Goal: Information Seeking & Learning: Learn about a topic

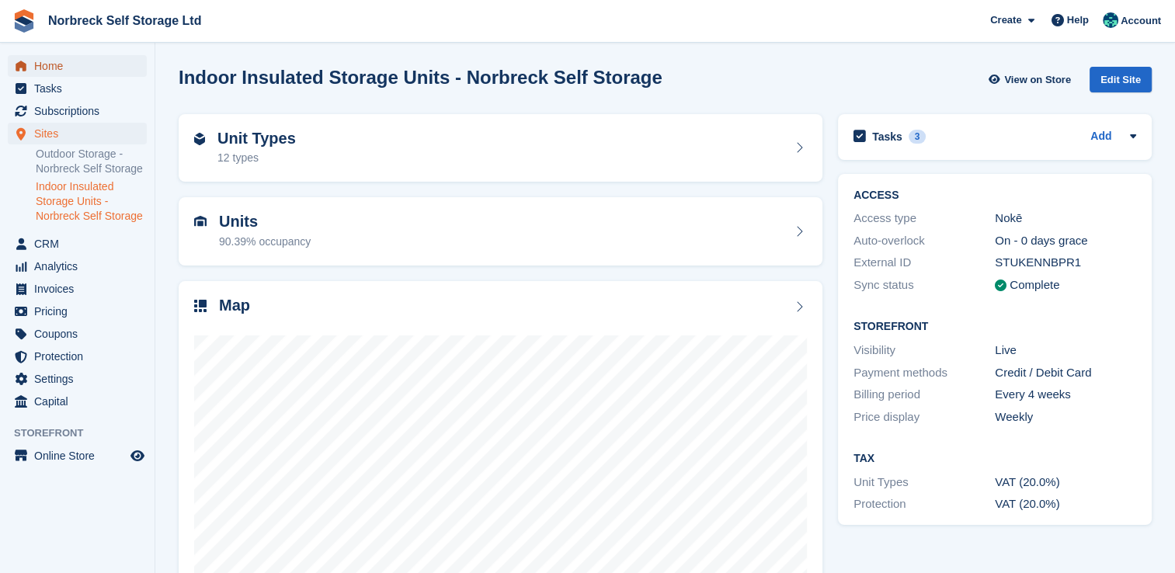
click at [54, 76] on span "Home" at bounding box center [80, 66] width 93 height 22
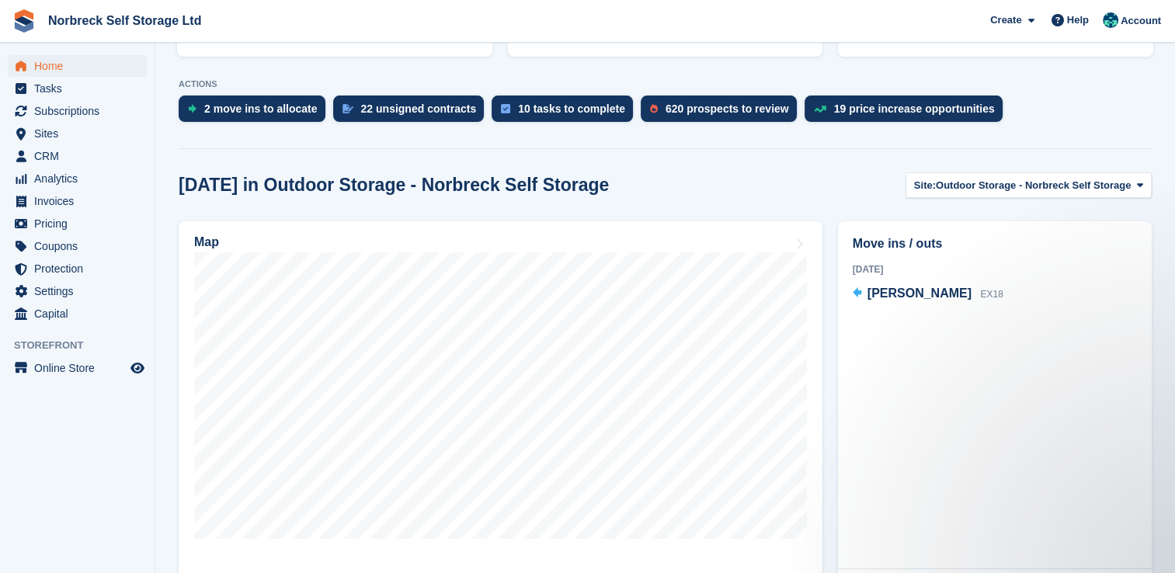
scroll to position [235, 0]
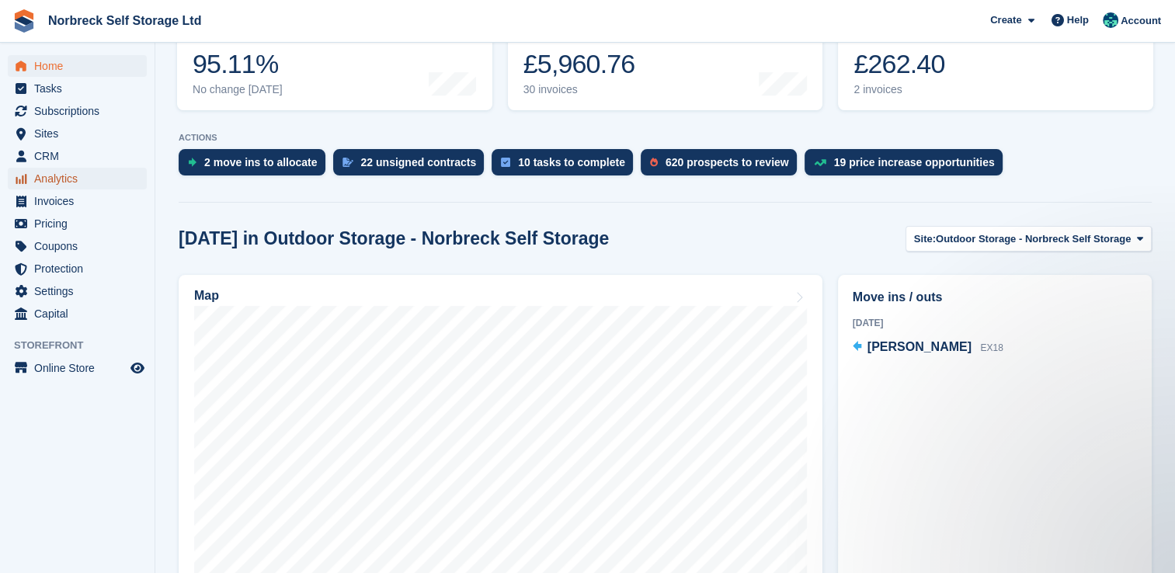
click at [76, 185] on span "Analytics" at bounding box center [80, 179] width 93 height 22
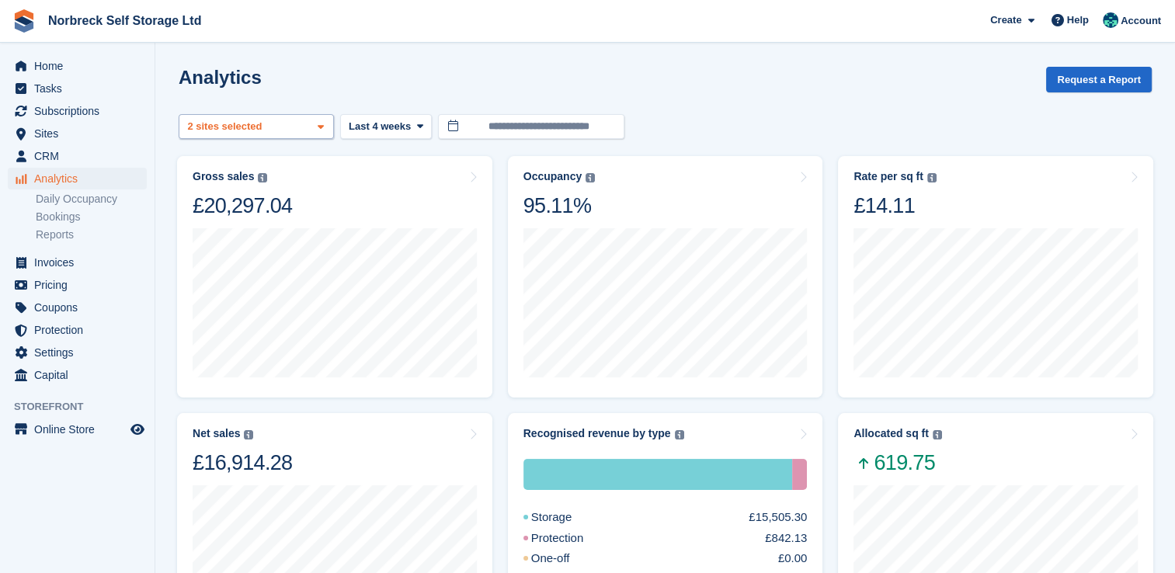
click at [326, 130] on span at bounding box center [321, 127] width 12 height 12
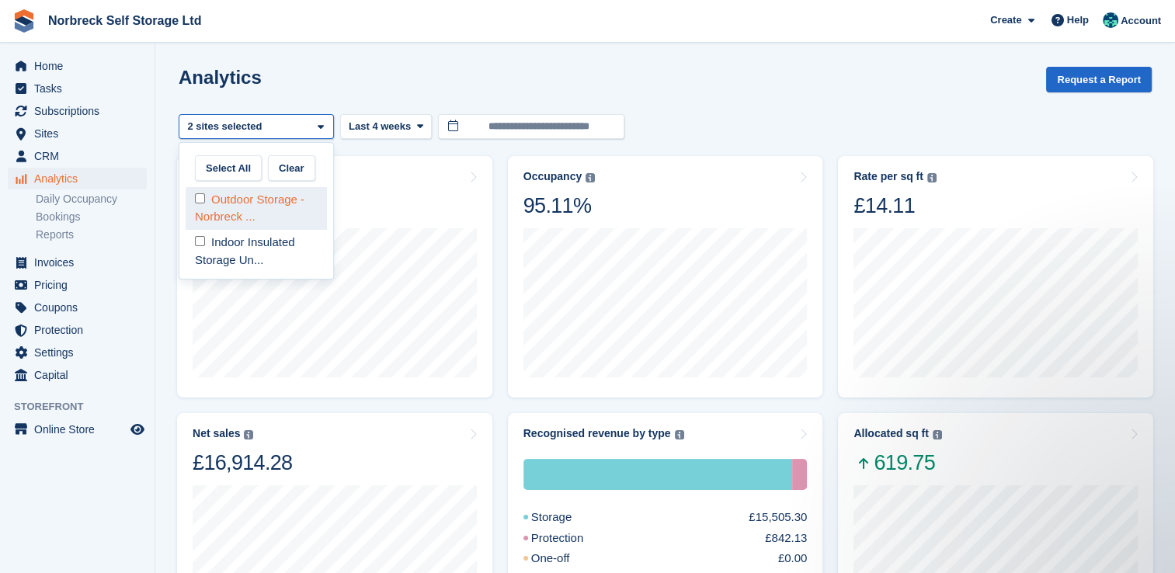
click at [304, 214] on div "Outdoor Storage - Norbreck ..." at bounding box center [256, 208] width 141 height 43
select select "****"
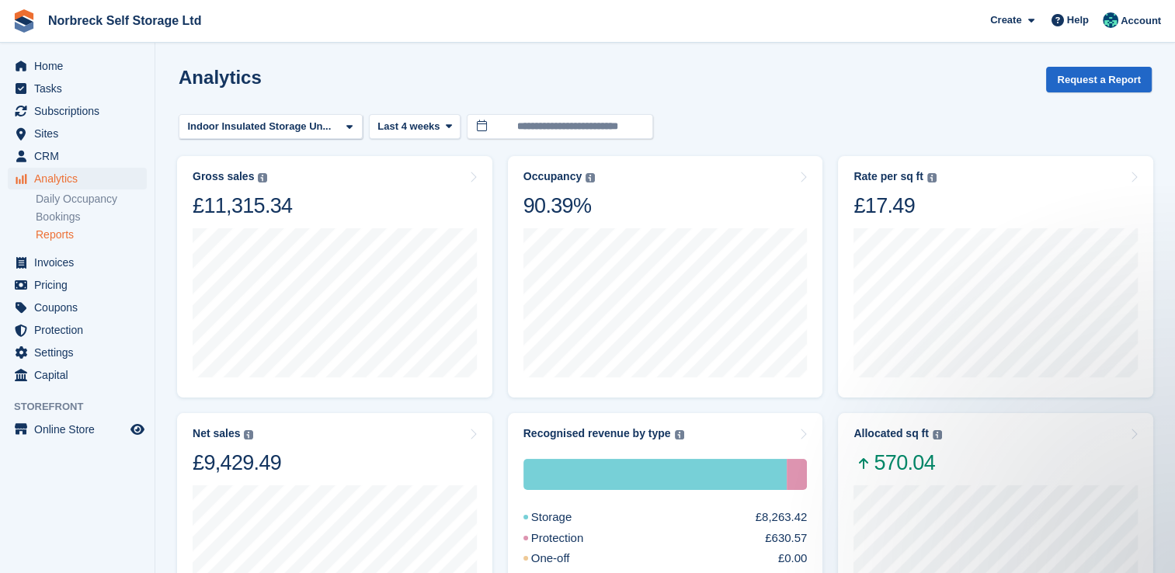
click at [59, 237] on link "Reports" at bounding box center [91, 235] width 111 height 15
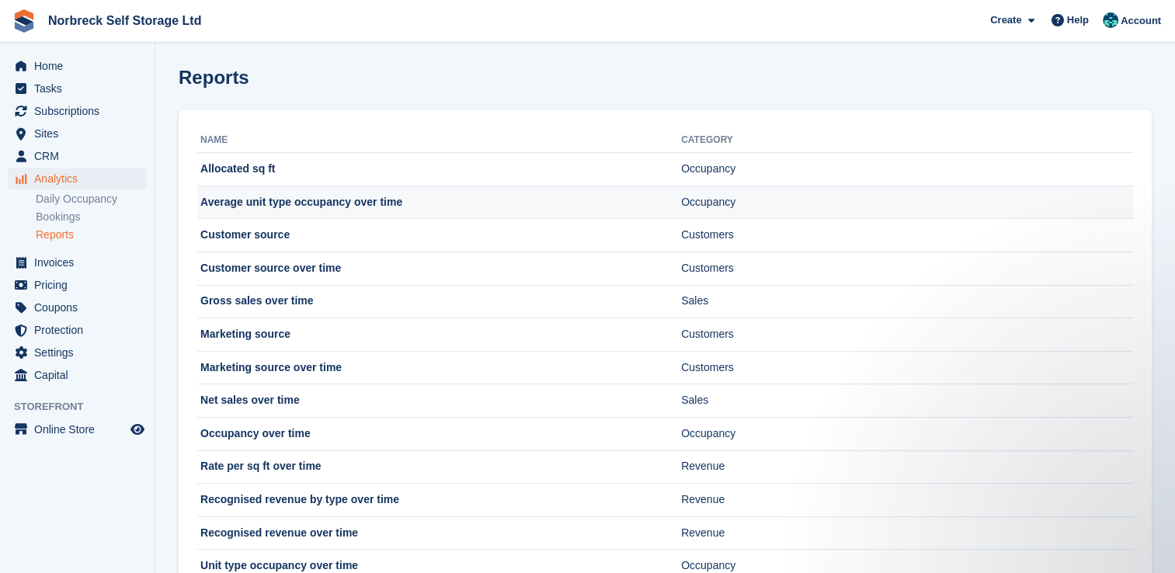
click at [252, 203] on td "Average unit type occupancy over time" at bounding box center [439, 202] width 484 height 33
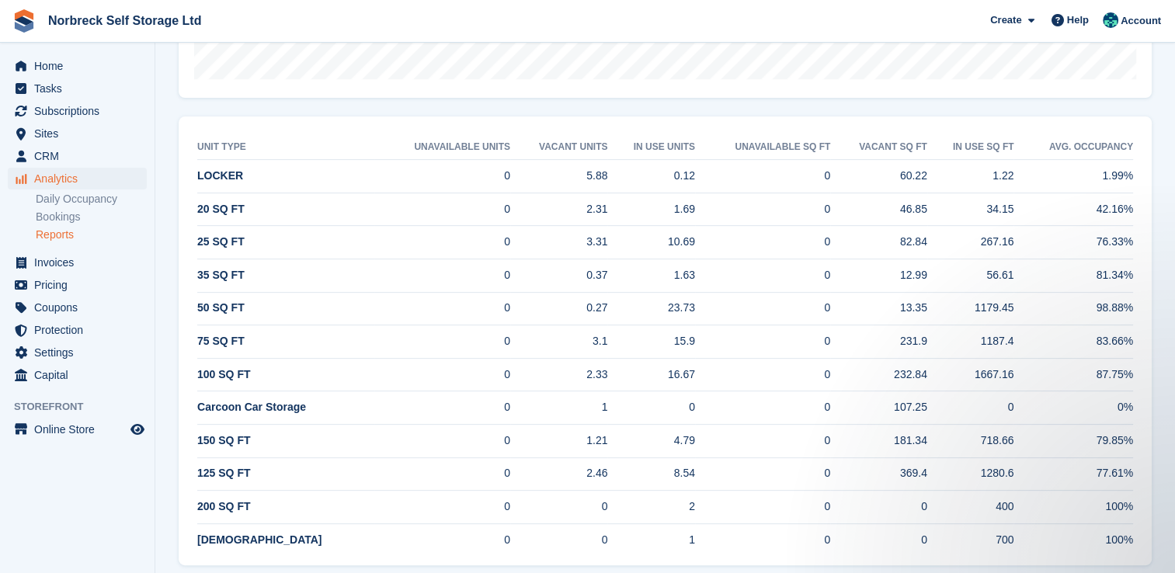
scroll to position [498, 0]
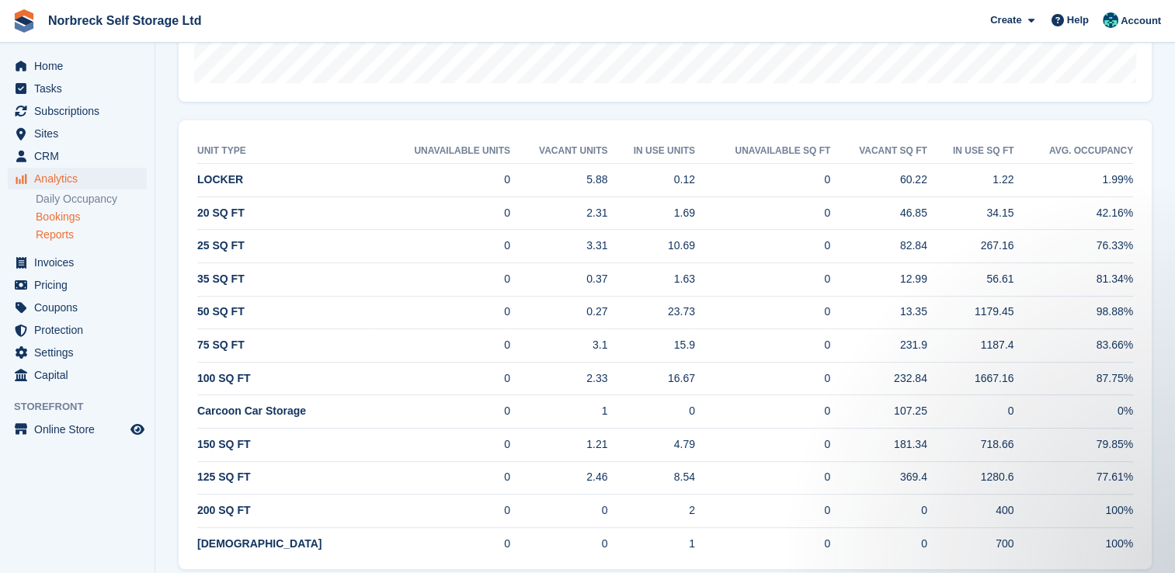
click at [69, 215] on link "Bookings" at bounding box center [91, 217] width 111 height 15
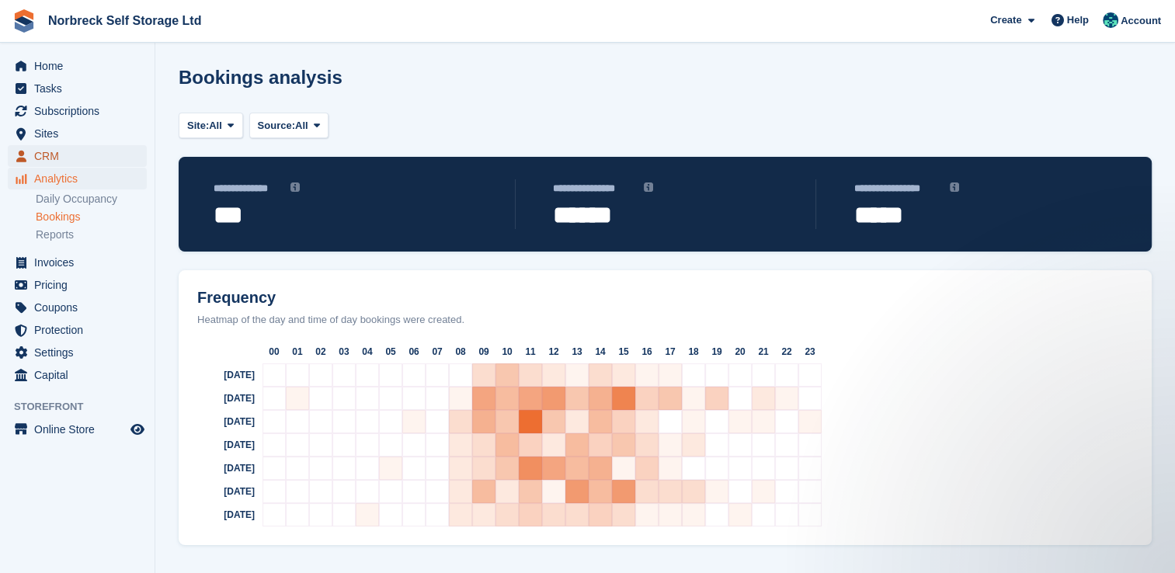
click at [41, 157] on span "CRM" at bounding box center [80, 156] width 93 height 22
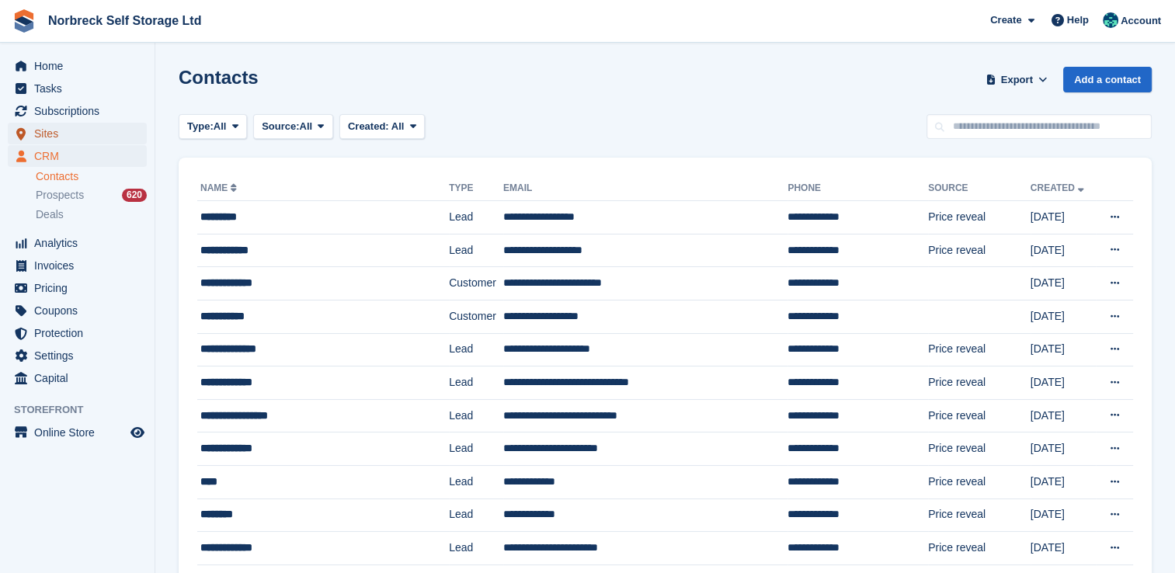
click at [43, 137] on span "Sites" at bounding box center [80, 134] width 93 height 22
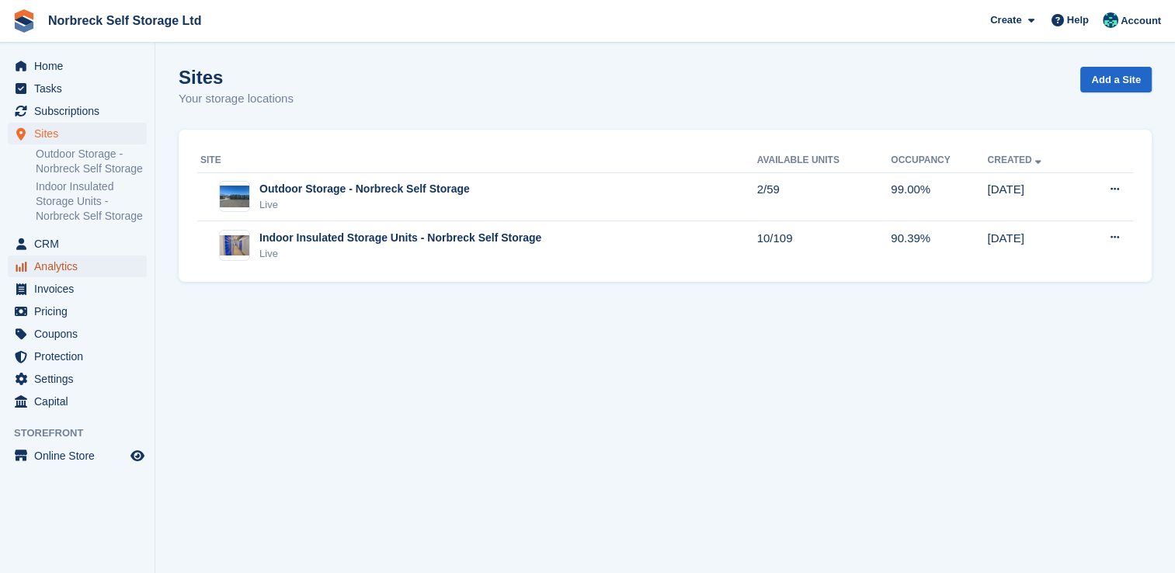
click at [56, 263] on span "Analytics" at bounding box center [80, 267] width 93 height 22
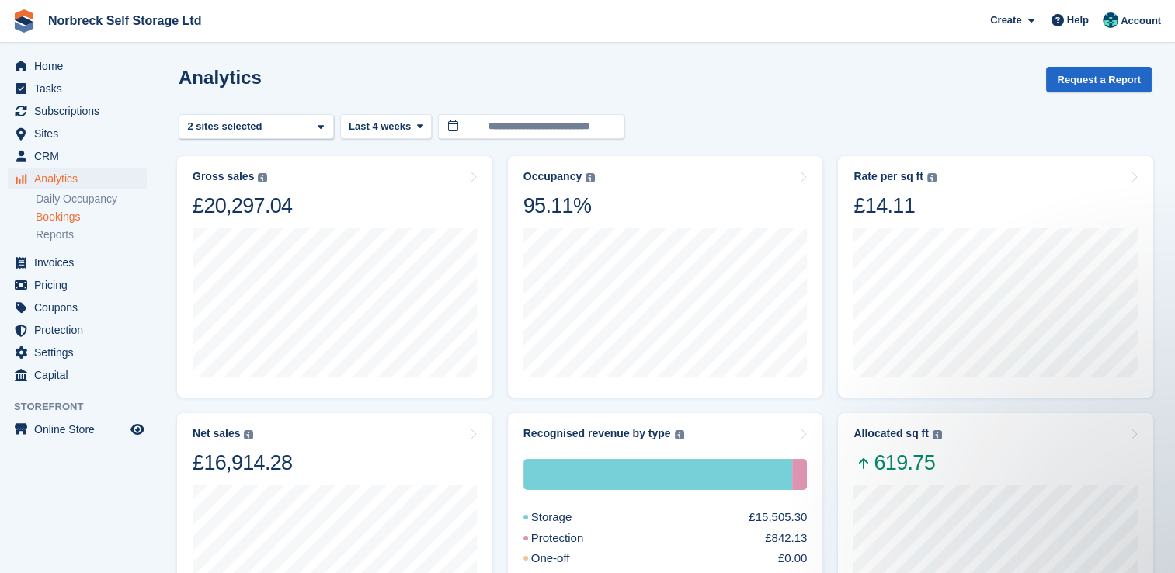
click at [67, 221] on link "Bookings" at bounding box center [91, 217] width 111 height 15
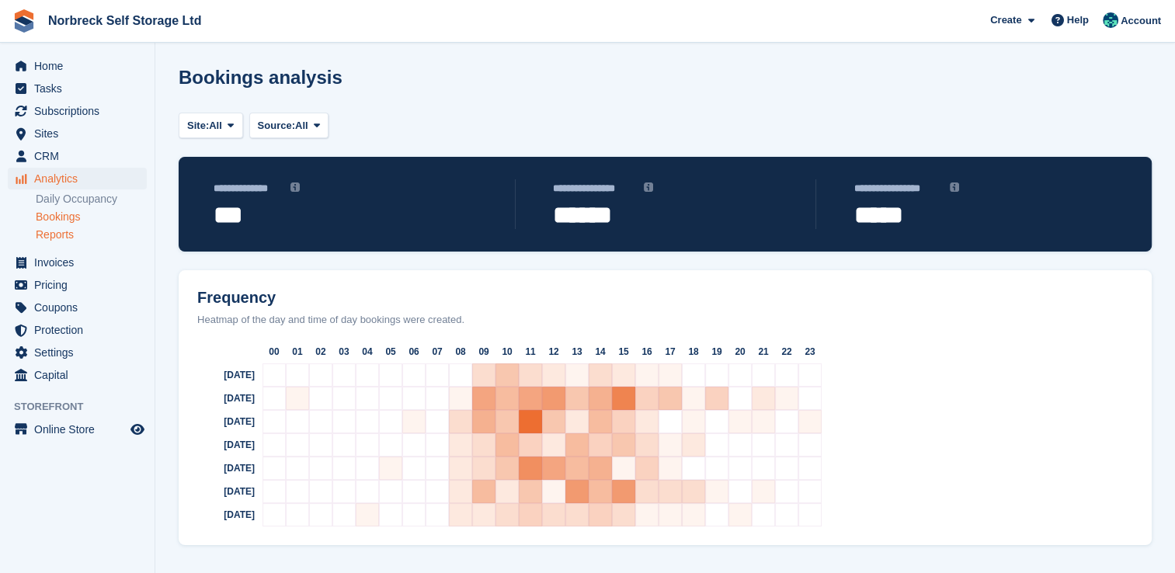
click at [67, 234] on link "Reports" at bounding box center [91, 235] width 111 height 15
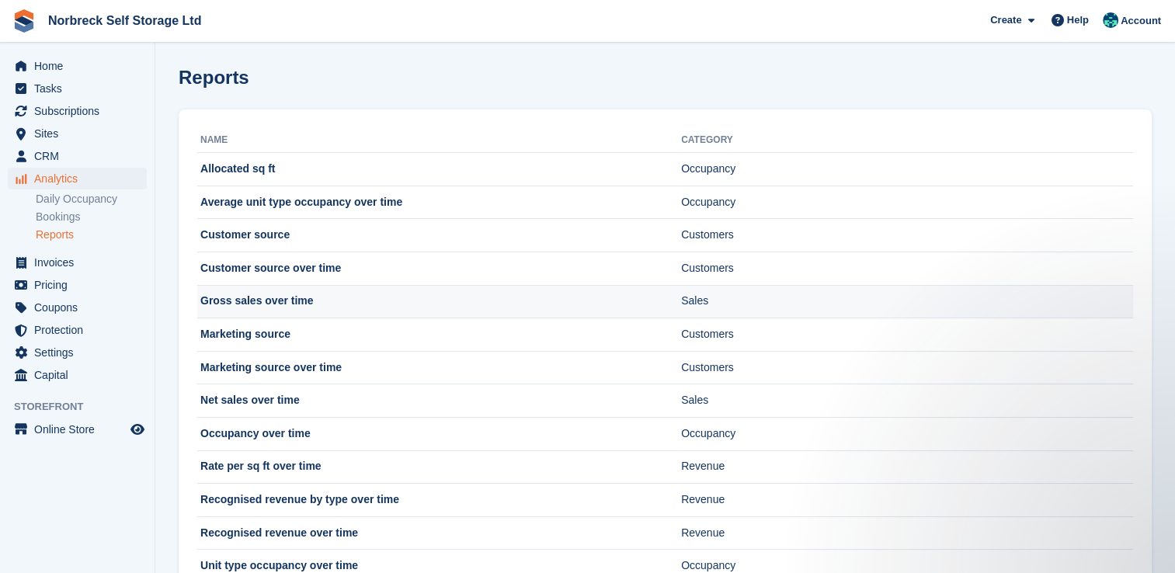
click at [288, 295] on td "Gross sales over time" at bounding box center [439, 301] width 484 height 33
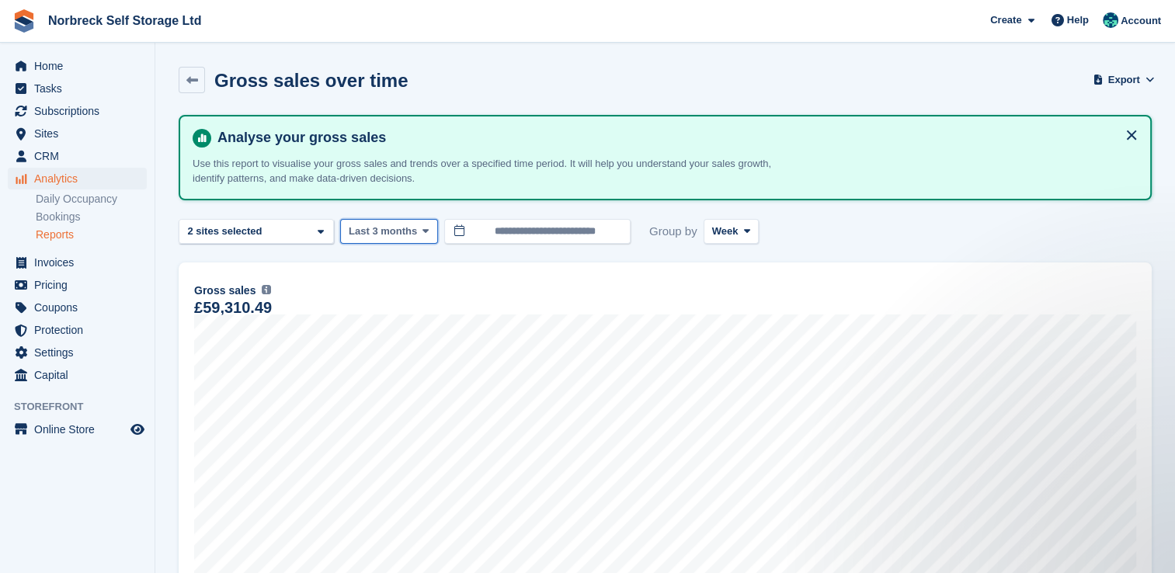
click at [422, 231] on icon at bounding box center [425, 231] width 6 height 10
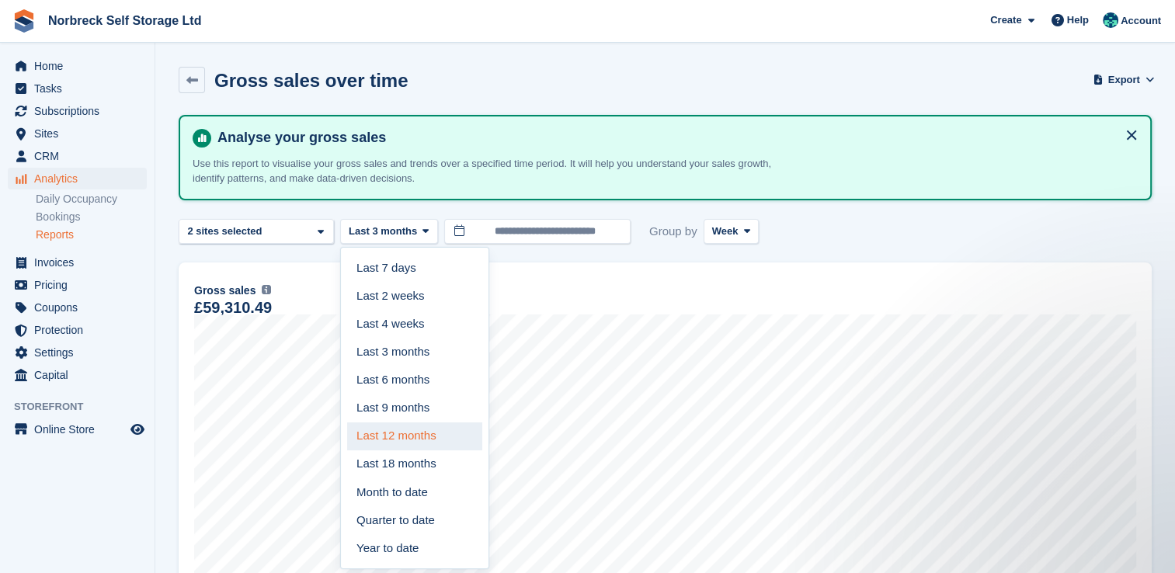
click at [422, 441] on link "Last 12 months" at bounding box center [414, 436] width 135 height 28
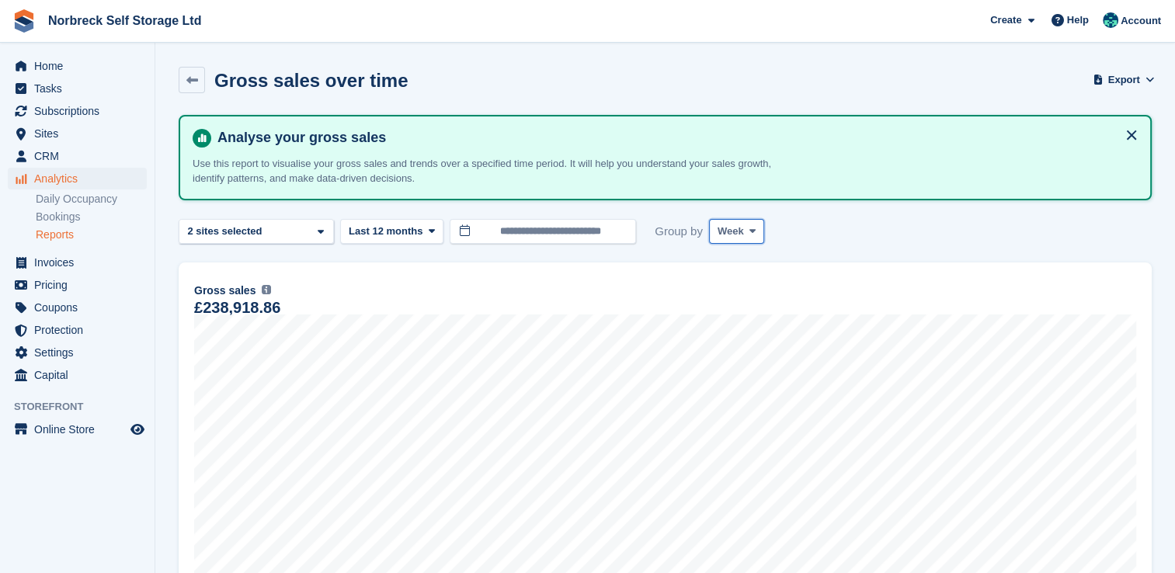
click at [749, 231] on icon at bounding box center [752, 231] width 6 height 10
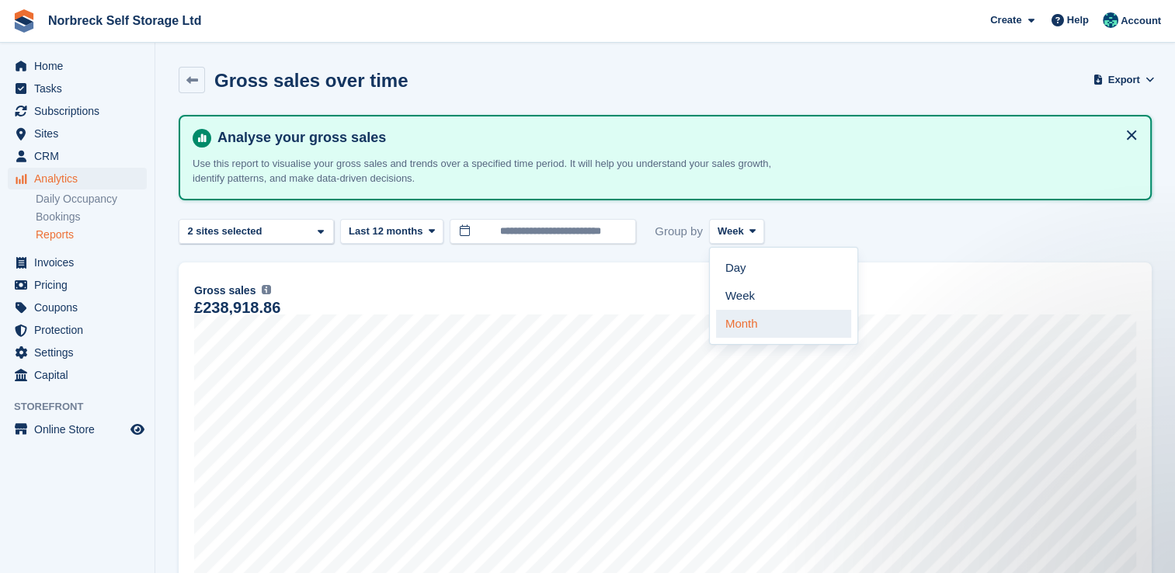
click at [741, 318] on link "Month" at bounding box center [783, 324] width 135 height 28
